Goal: Find contact information: Find contact information

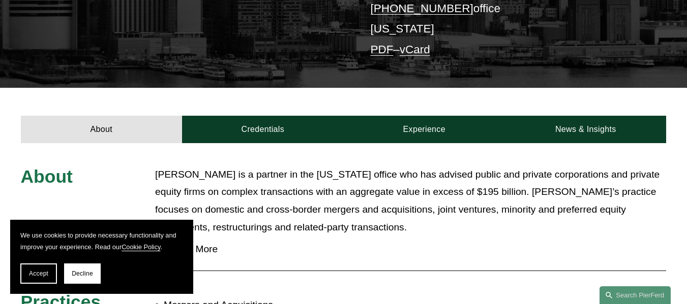
scroll to position [305, 0]
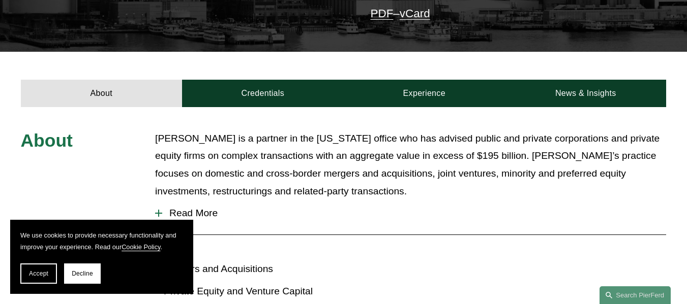
click at [51, 280] on button "Accept" at bounding box center [38, 274] width 37 height 20
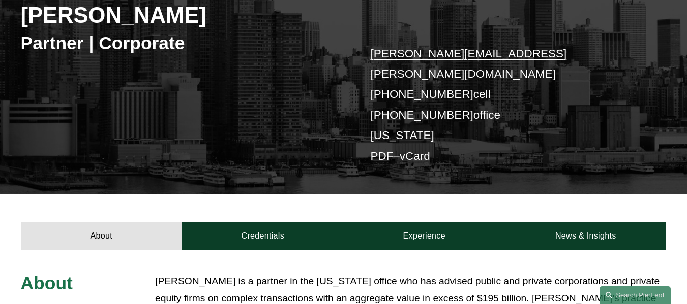
scroll to position [97, 0]
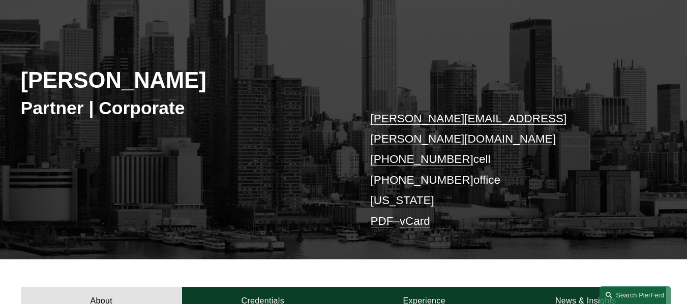
click at [426, 215] on link "vCard" at bounding box center [414, 221] width 30 height 13
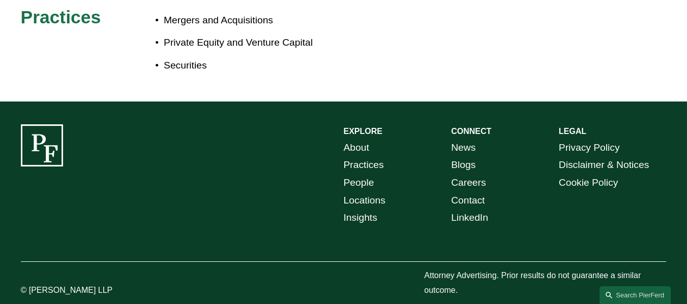
scroll to position [554, 0]
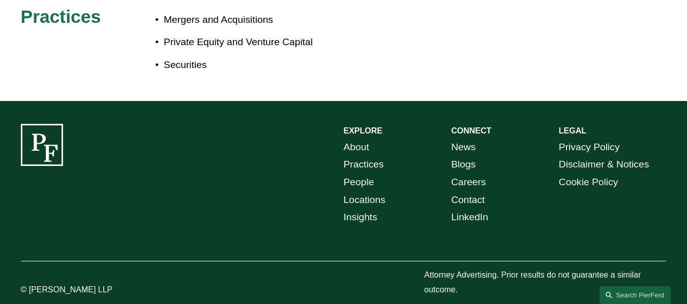
drag, startPoint x: 472, startPoint y: 183, endPoint x: 475, endPoint y: 179, distance: 5.4
click at [473, 192] on link "Contact" at bounding box center [468, 201] width 34 height 18
click at [369, 192] on link "Locations" at bounding box center [365, 201] width 42 height 18
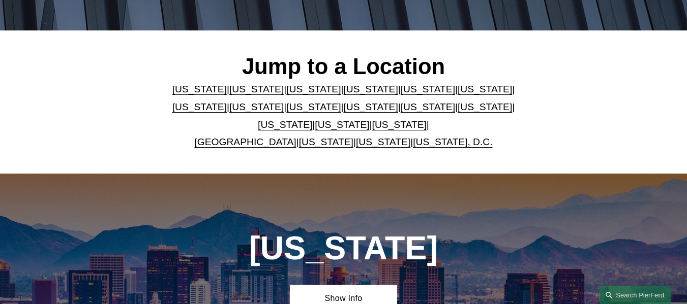
scroll to position [208, 0]
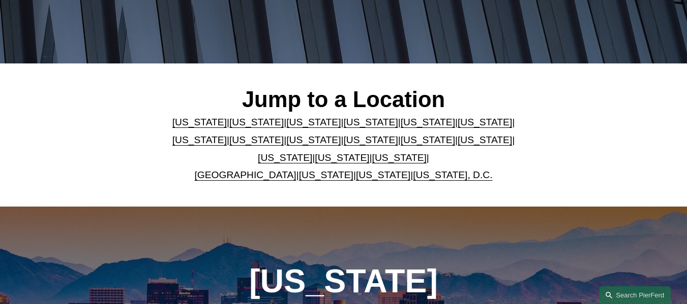
click at [400, 144] on link "New York" at bounding box center [427, 140] width 54 height 11
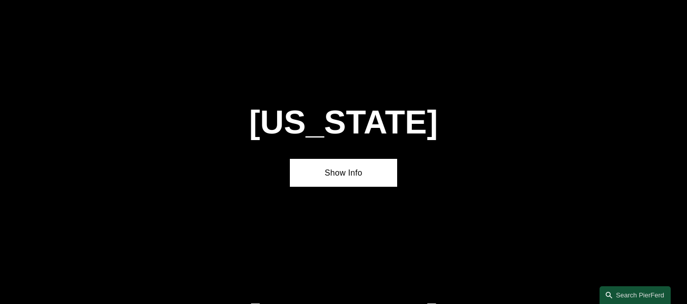
scroll to position [2381, 0]
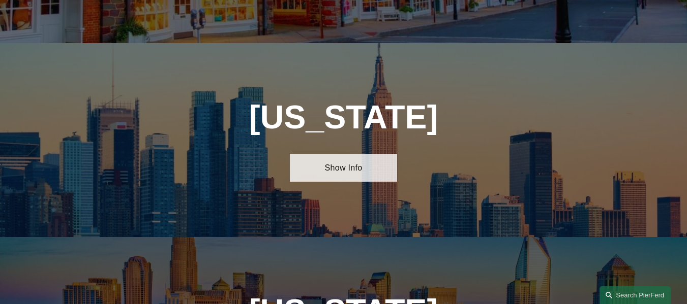
click at [343, 154] on link "Show Info" at bounding box center [344, 168] width 108 height 28
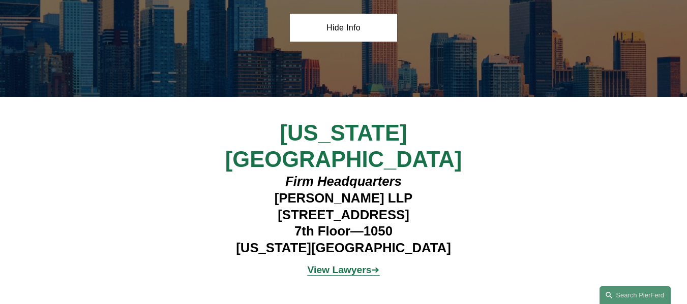
scroll to position [2534, 0]
